Goal: Information Seeking & Learning: Learn about a topic

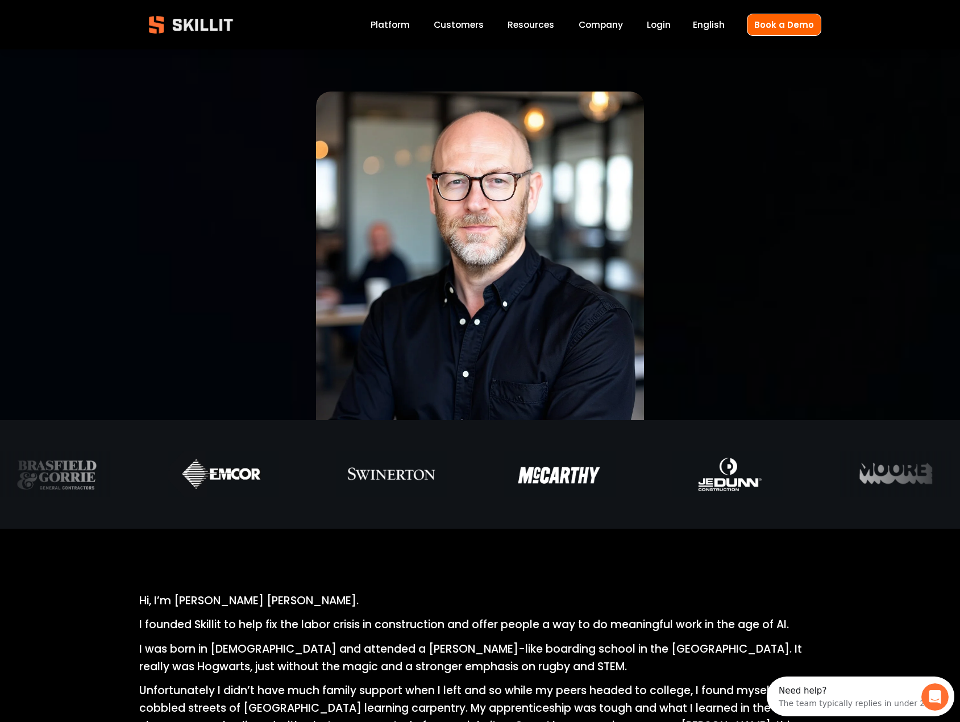
click at [387, 23] on link "Platform" at bounding box center [390, 24] width 39 height 15
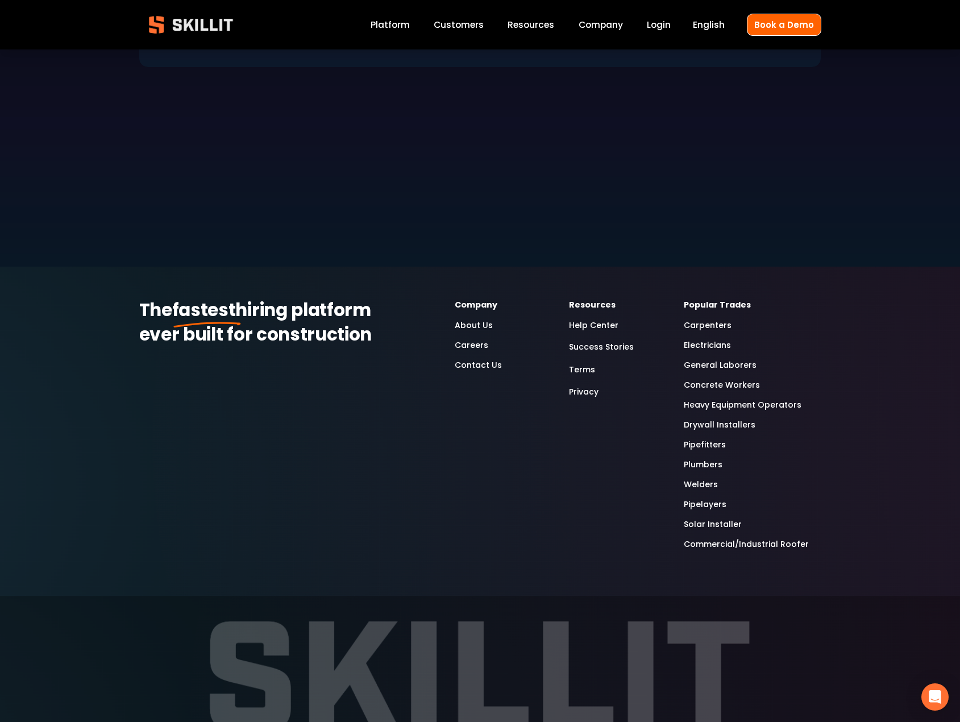
scroll to position [3349, 0]
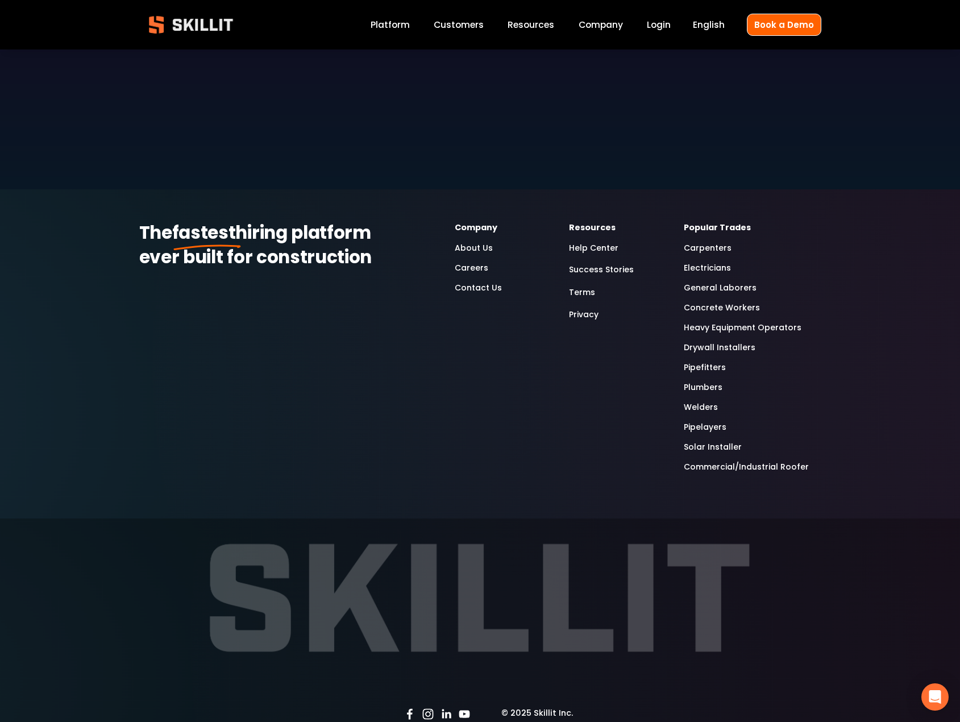
click at [699, 321] on link "Heavy Equipment Operators" at bounding box center [743, 327] width 118 height 13
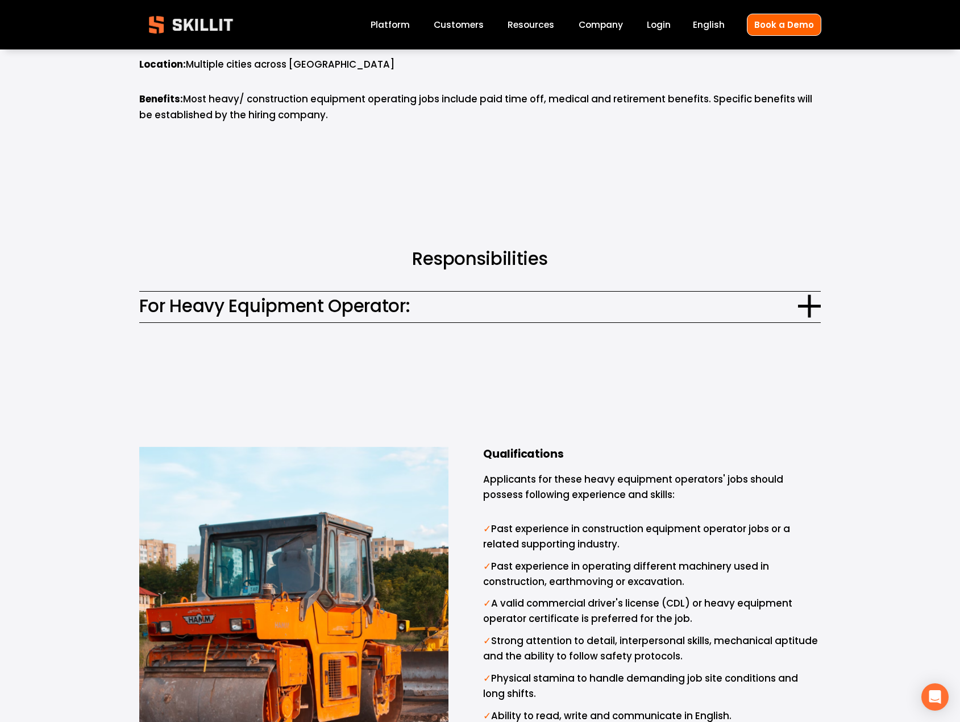
scroll to position [569, 0]
click at [804, 296] on div at bounding box center [809, 305] width 23 height 23
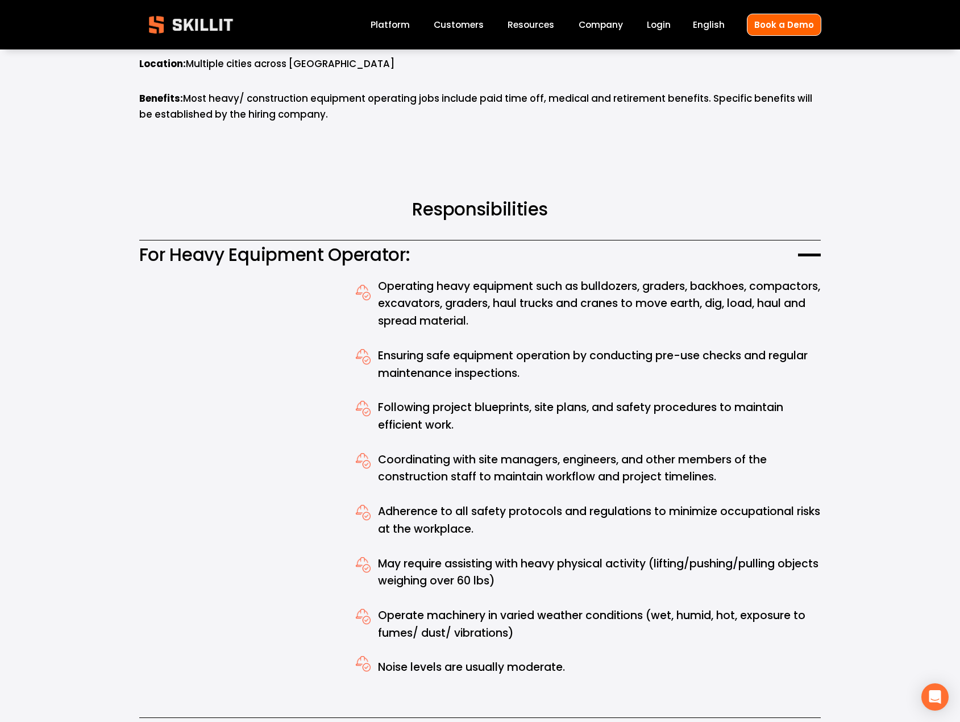
click at [814, 243] on div at bounding box center [809, 254] width 23 height 23
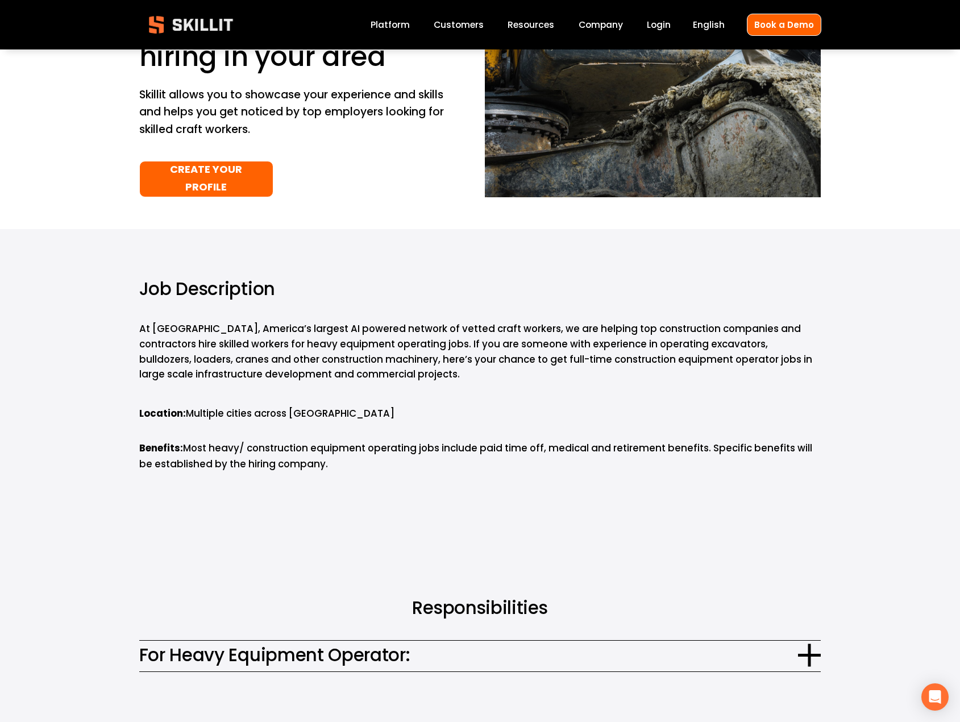
scroll to position [0, 0]
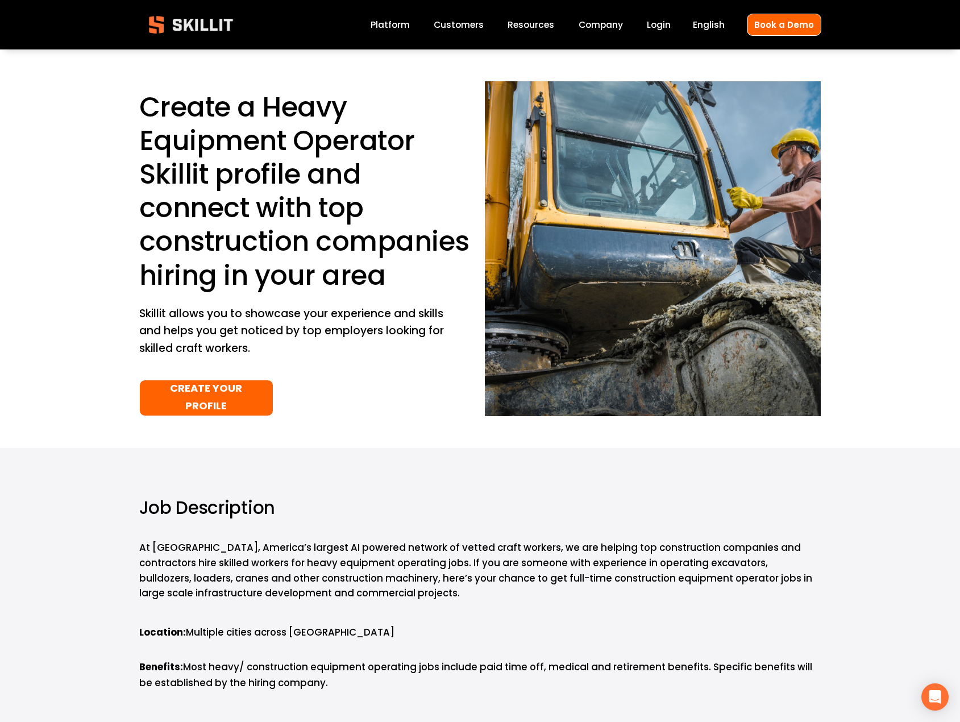
click at [0, 0] on div "Blog Pricing Help Center Labor Insights" at bounding box center [0, 0] width 0 height 0
click at [0, 0] on link "Labor Insights" at bounding box center [0, 0] width 0 height 0
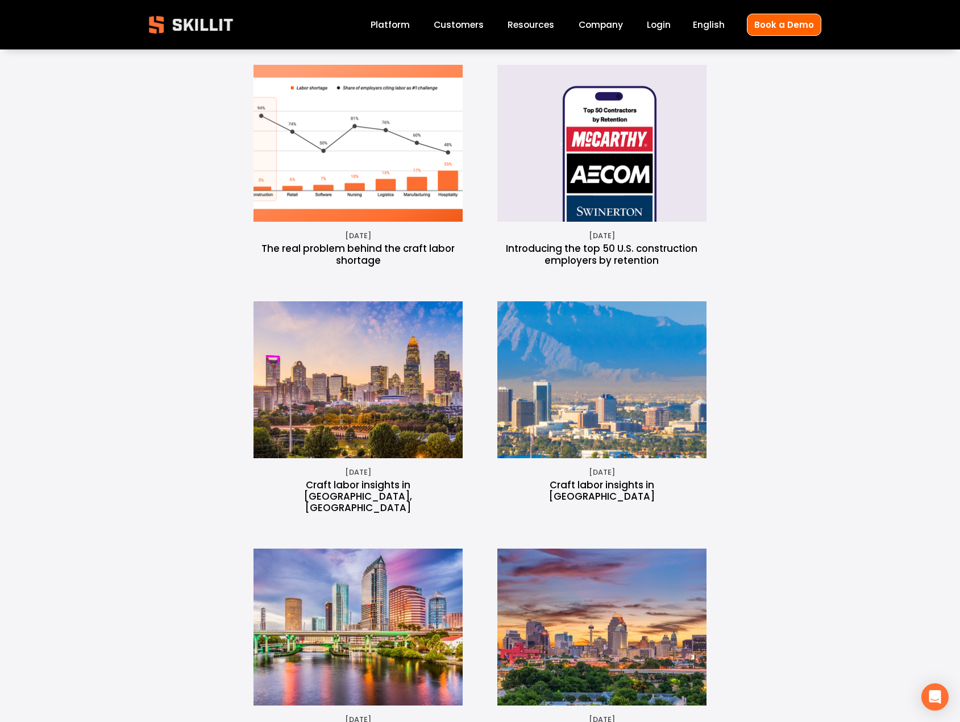
scroll to position [512, 0]
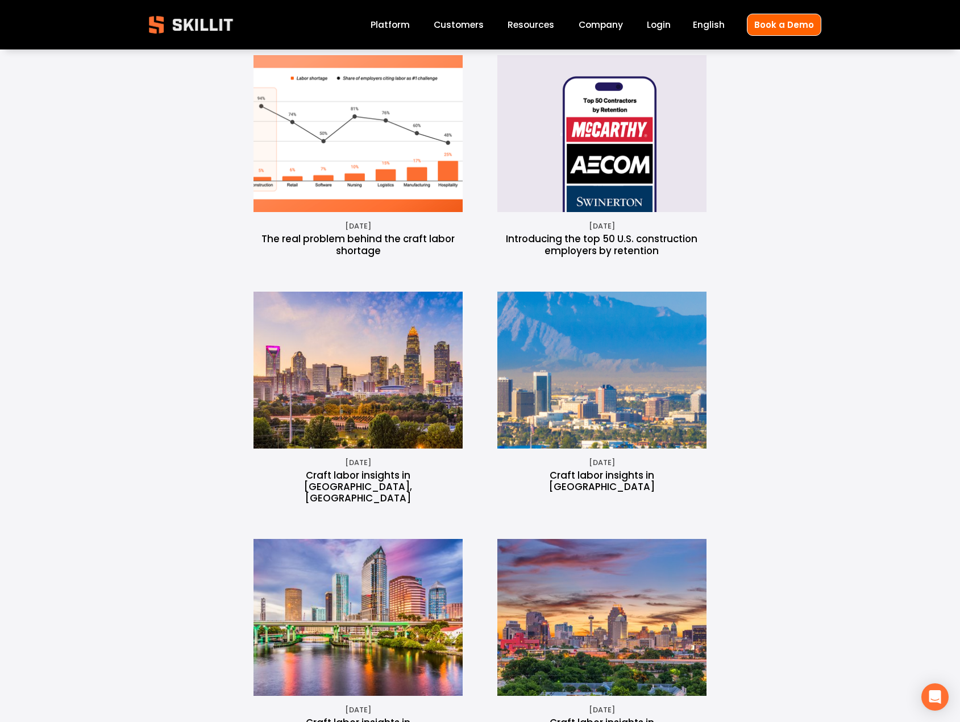
click at [393, 131] on img at bounding box center [358, 133] width 282 height 157
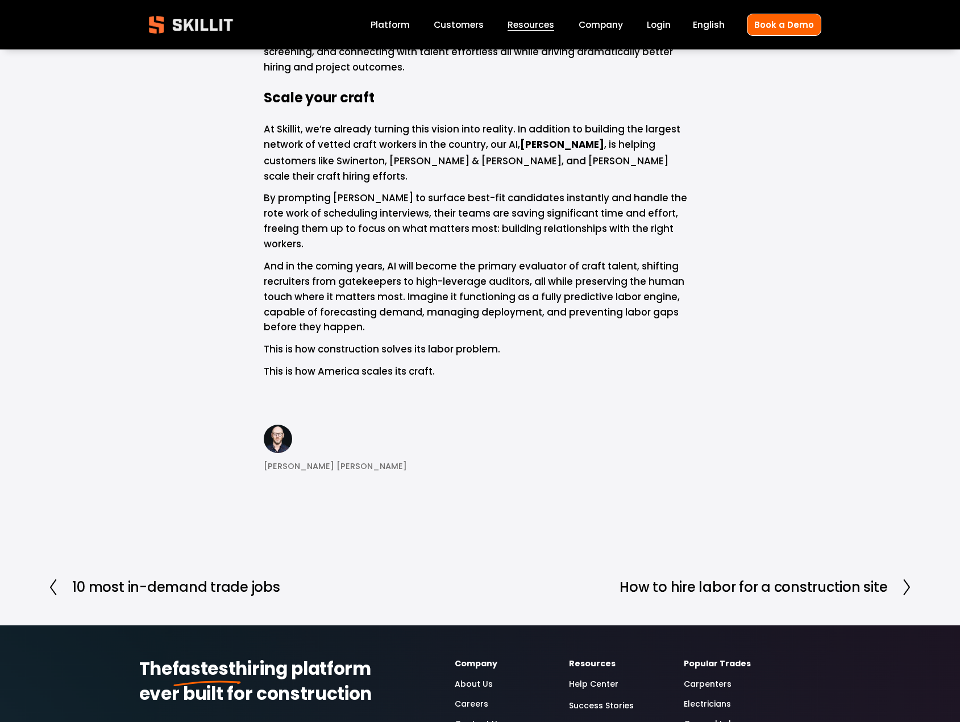
scroll to position [1478, 0]
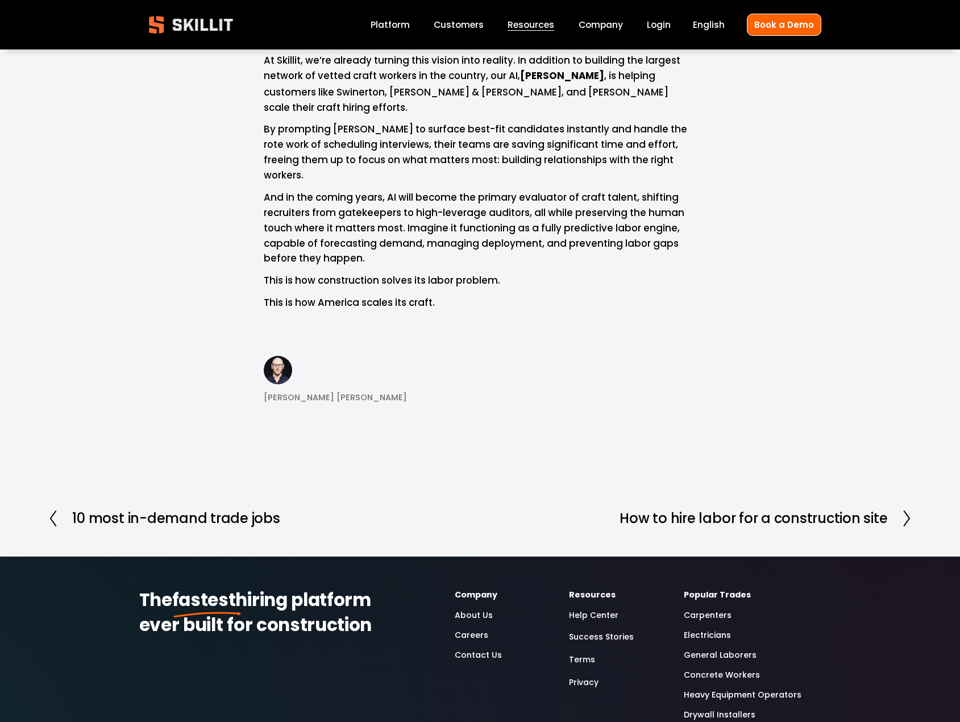
scroll to position [1478, 0]
